Goal: Task Accomplishment & Management: Use online tool/utility

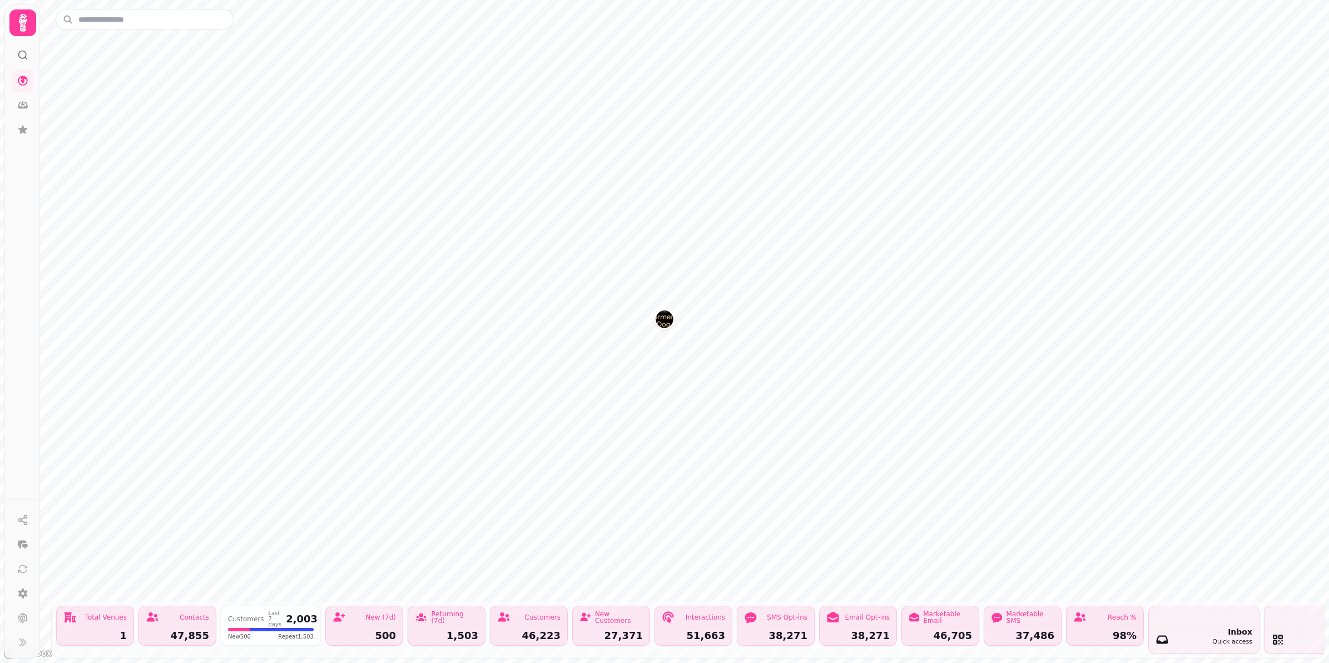
click at [668, 318] on img "The Farmers Dog" at bounding box center [664, 318] width 17 height 17
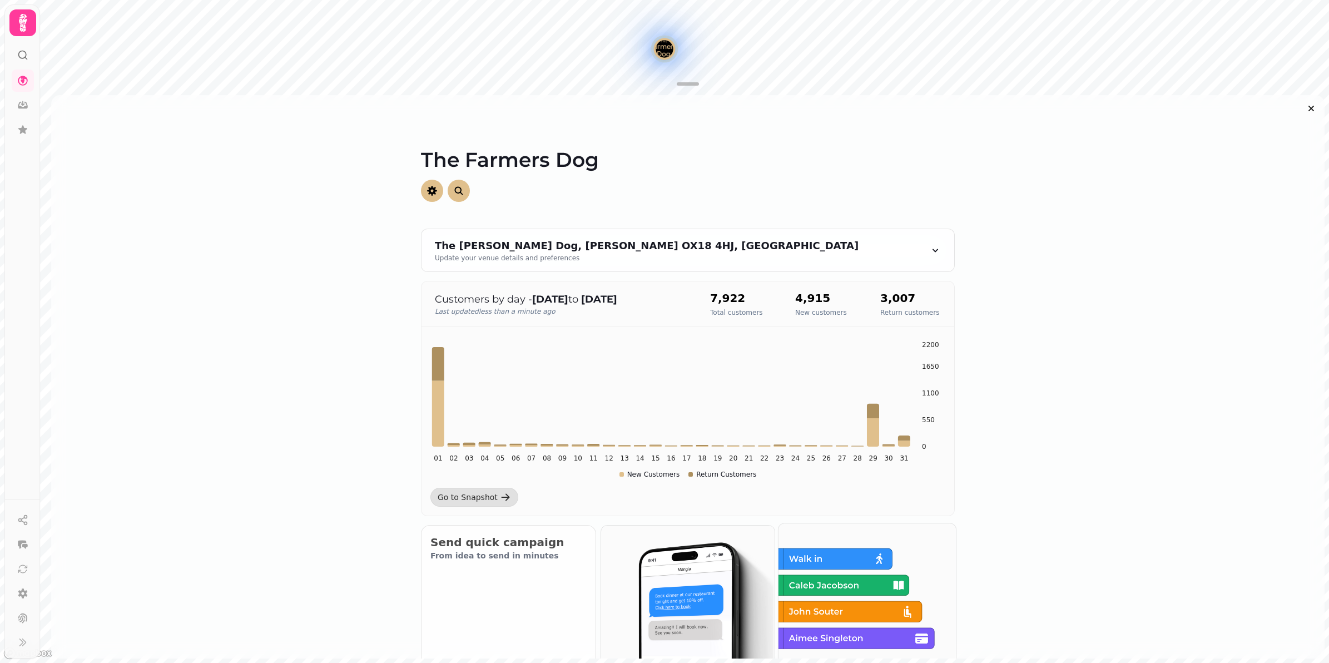
click at [873, 560] on img at bounding box center [865, 610] width 177 height 177
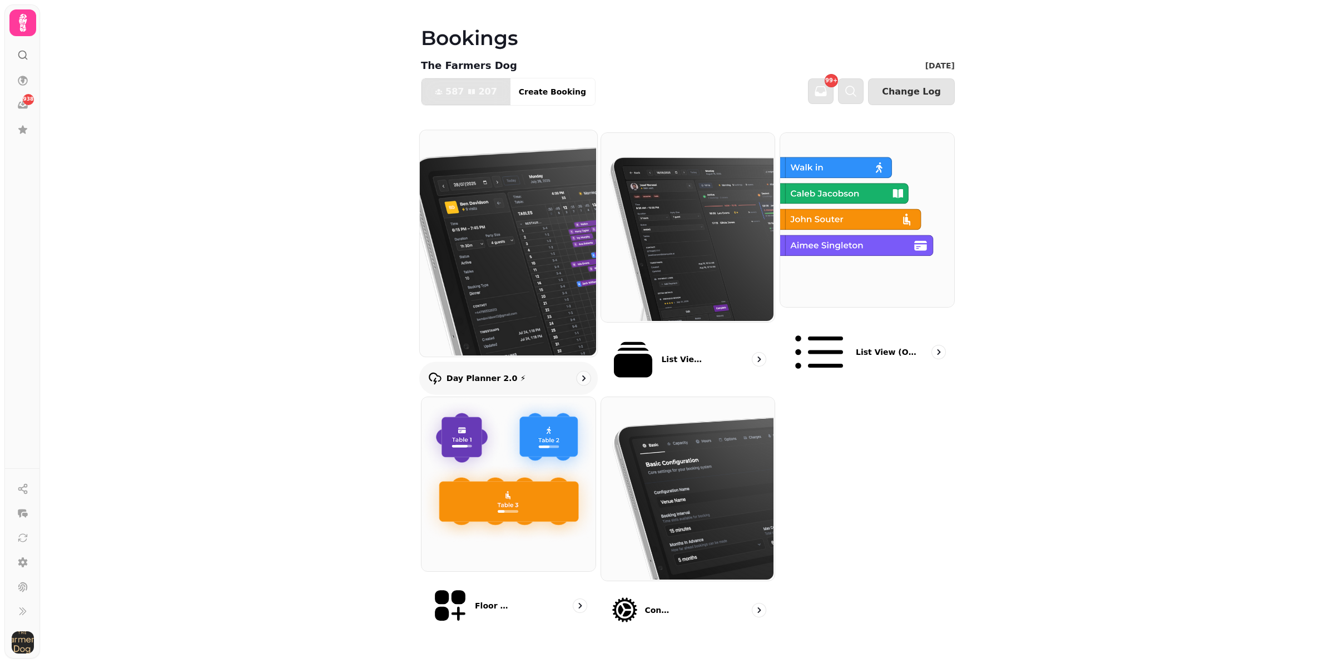
click at [476, 236] on img at bounding box center [507, 242] width 177 height 226
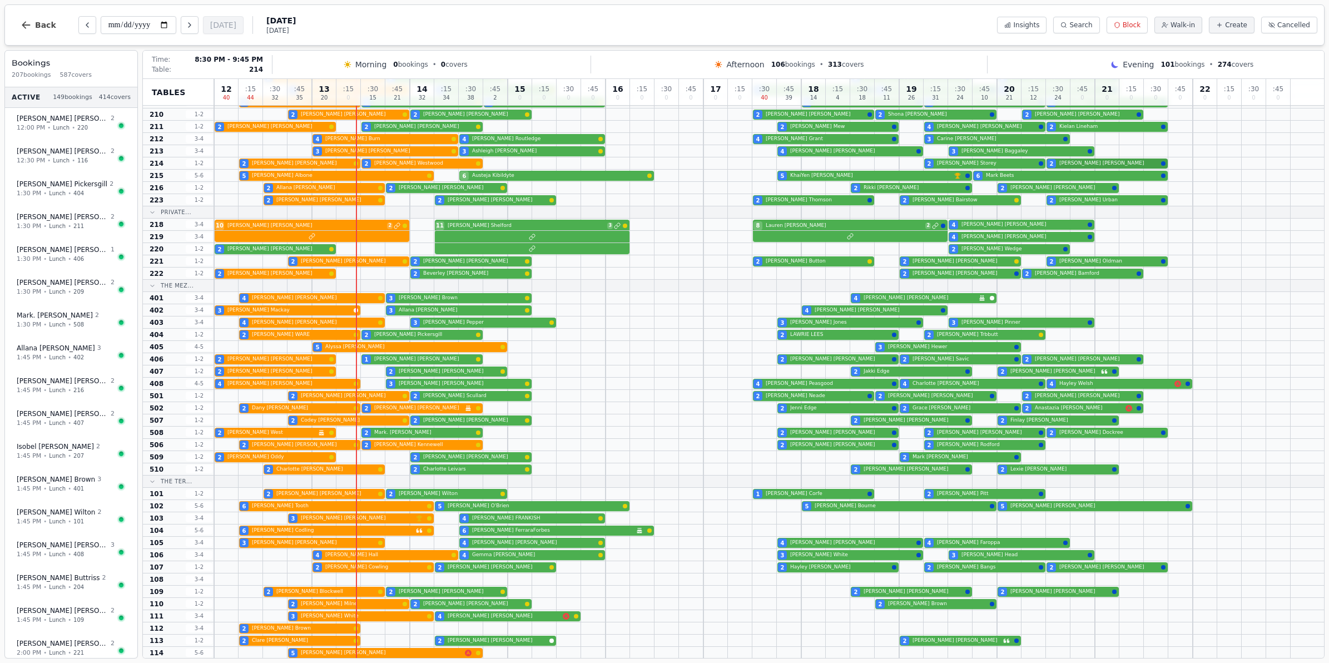
scroll to position [79, 0]
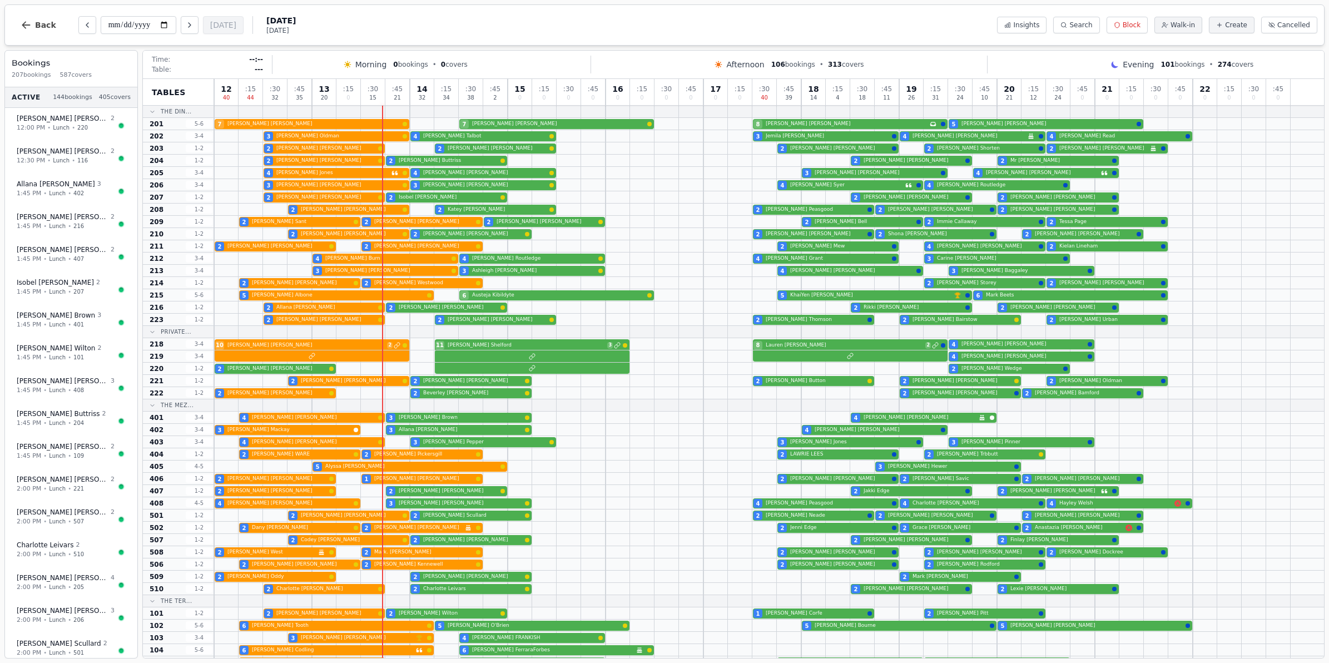
scroll to position [79, 0]
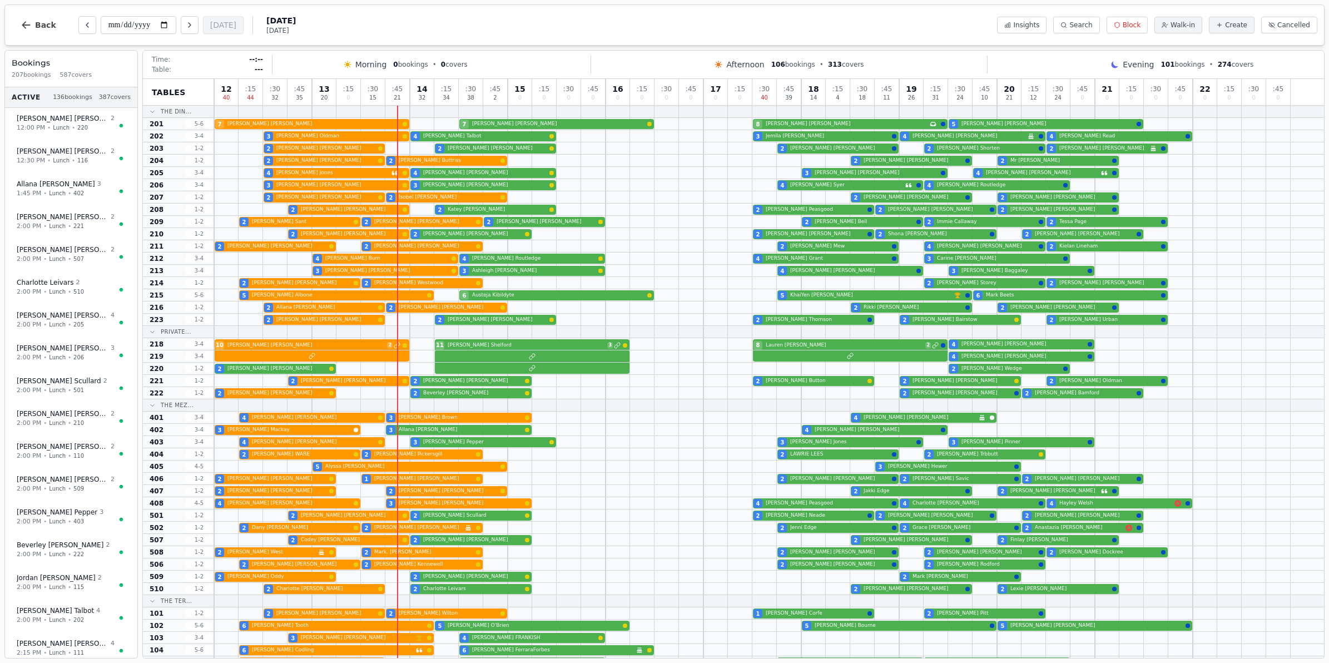
scroll to position [79, 0]
